Goal: Navigation & Orientation: Understand site structure

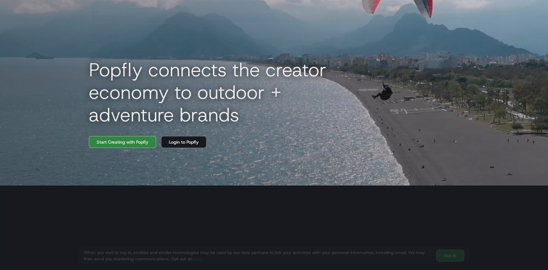
scroll to position [94, 0]
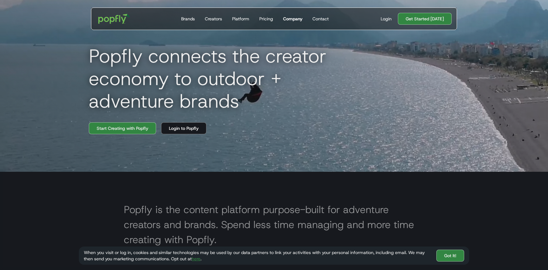
click at [290, 20] on div "Company" at bounding box center [292, 19] width 19 height 6
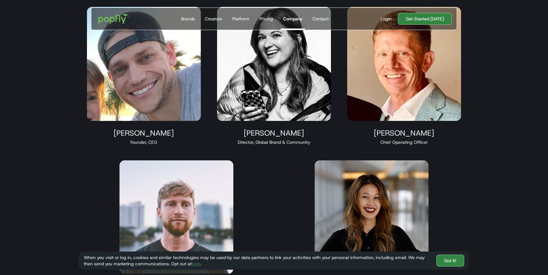
scroll to position [299, 0]
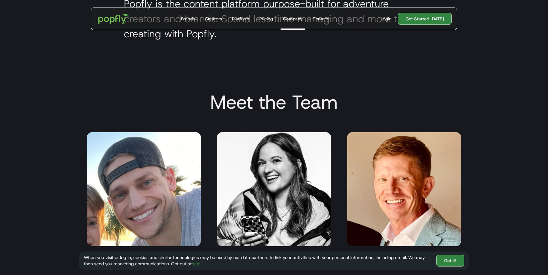
click at [295, 174] on img at bounding box center [274, 189] width 114 height 114
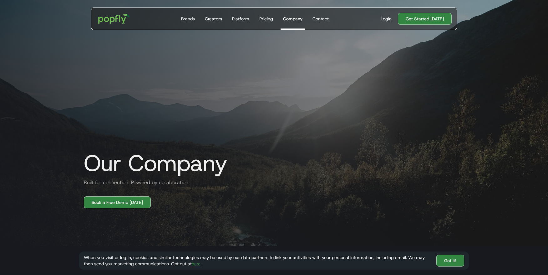
scroll to position [0, 0]
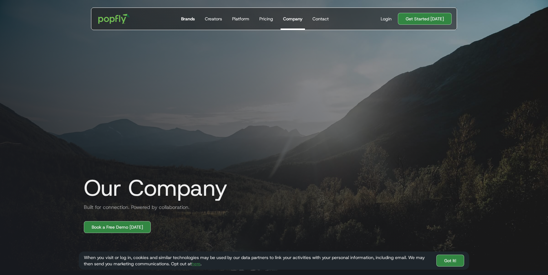
click at [193, 19] on div "Brands" at bounding box center [188, 19] width 14 height 6
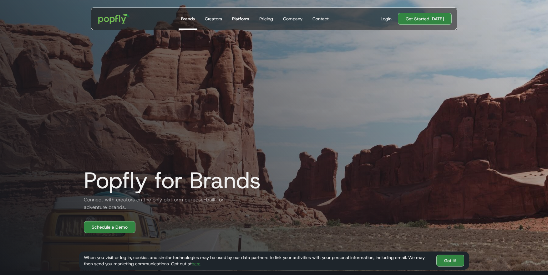
click at [246, 18] on div "Platform" at bounding box center [240, 19] width 17 height 6
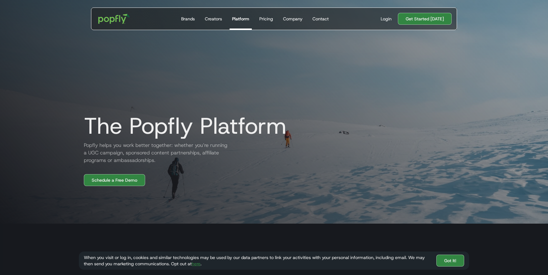
scroll to position [63, 0]
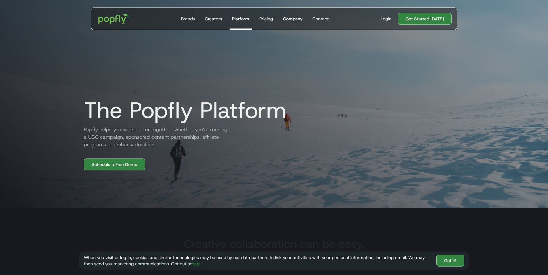
click at [293, 19] on div "Company" at bounding box center [292, 19] width 19 height 6
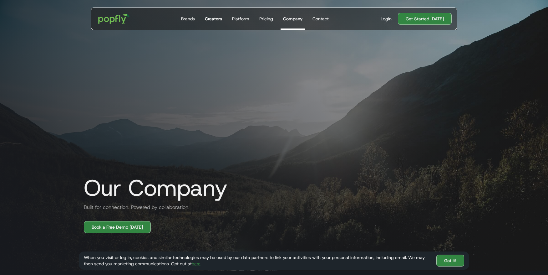
click at [210, 20] on div "Creators" at bounding box center [213, 19] width 17 height 6
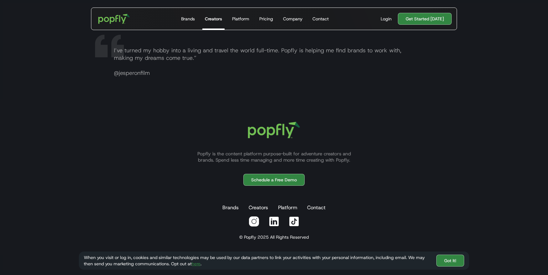
scroll to position [1245, 0]
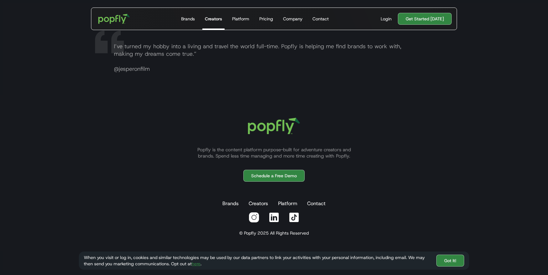
click at [294, 217] on img at bounding box center [294, 217] width 11 height 11
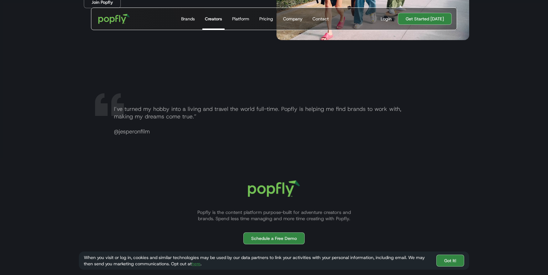
scroll to position [1213, 0]
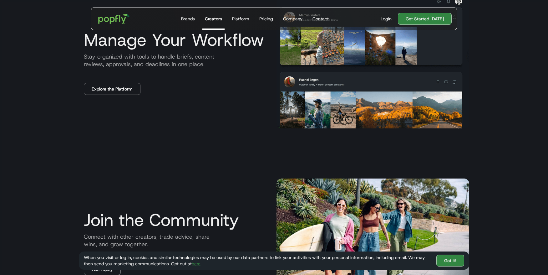
scroll to position [838, 0]
